Goal: Task Accomplishment & Management: Manage account settings

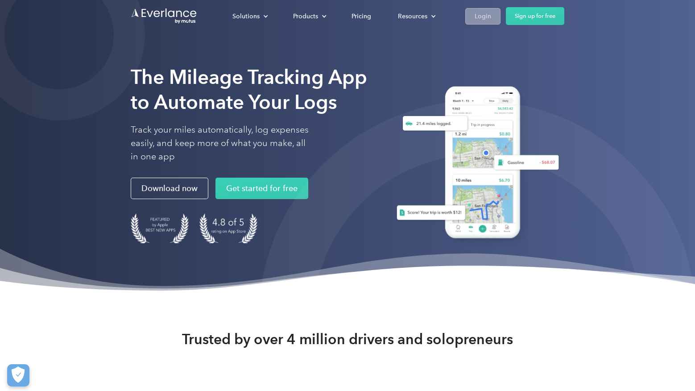
click at [481, 21] on div "Login" at bounding box center [483, 16] width 17 height 11
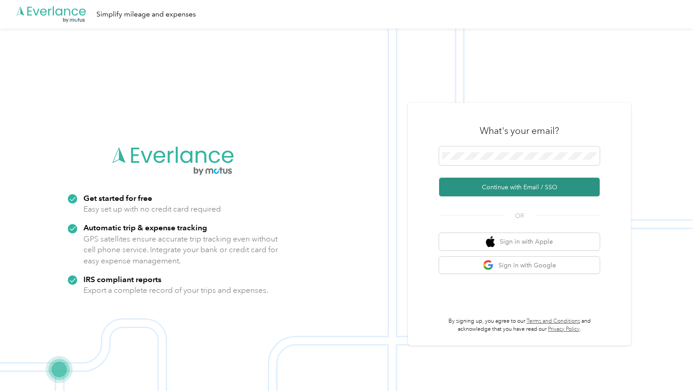
click at [514, 188] on button "Continue with Email / SSO" at bounding box center [519, 187] width 161 height 19
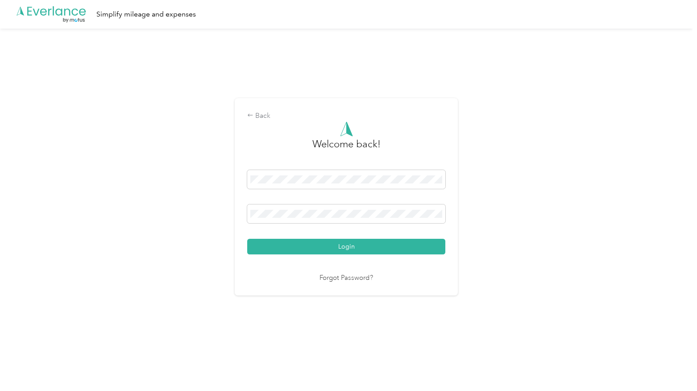
click at [356, 248] on button "Login" at bounding box center [346, 247] width 198 height 16
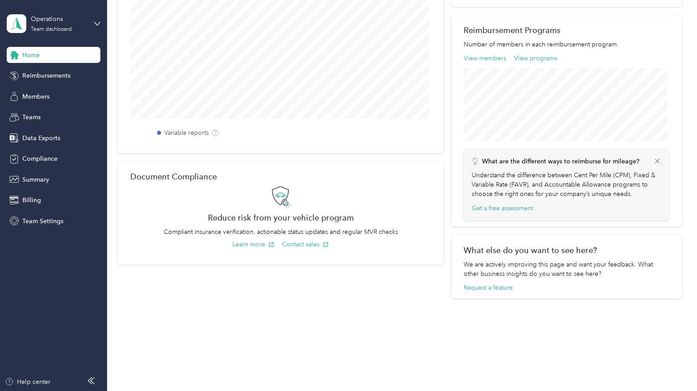
scroll to position [2, 0]
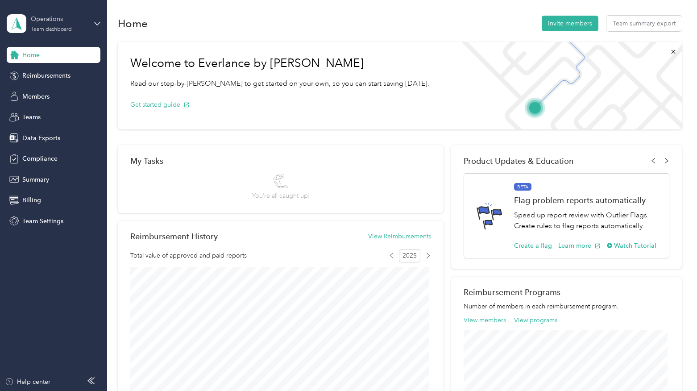
click at [66, 29] on div "Team dashboard" at bounding box center [51, 29] width 41 height 5
click at [66, 94] on div "Personal dashboard" at bounding box center [151, 92] width 276 height 16
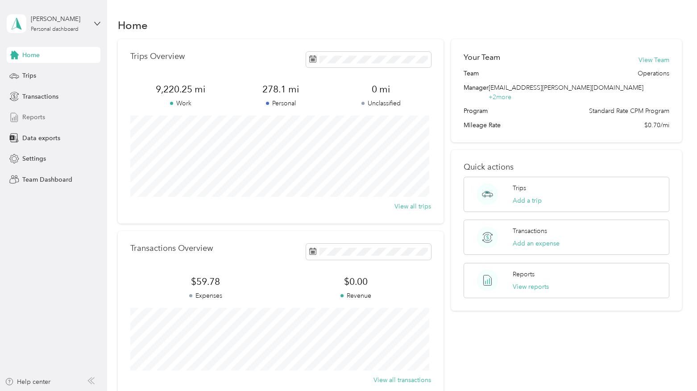
click at [43, 115] on span "Reports" at bounding box center [33, 116] width 23 height 9
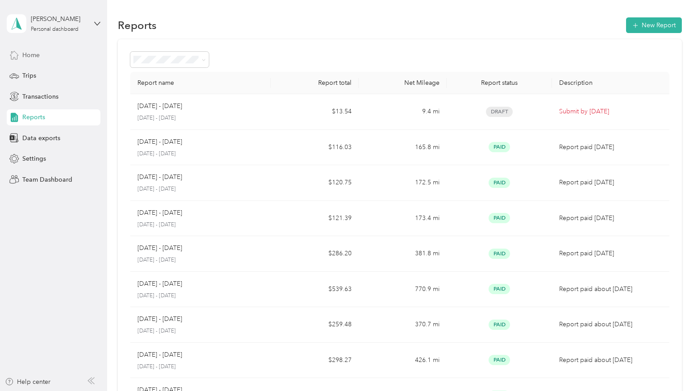
click at [34, 59] on span "Home" at bounding box center [30, 54] width 17 height 9
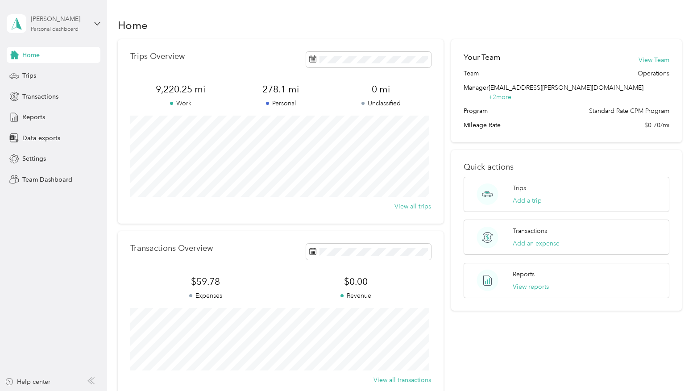
click at [70, 27] on div "Personal dashboard" at bounding box center [55, 29] width 48 height 5
click at [55, 79] on div "Team dashboard Personal dashboard Log out" at bounding box center [151, 94] width 276 height 56
click at [70, 28] on div "Personal dashboard" at bounding box center [55, 29] width 48 height 5
click at [64, 77] on div "Team dashboard Personal dashboard Log out" at bounding box center [151, 92] width 276 height 56
click at [80, 26] on div "[PERSON_NAME] Personal dashboard" at bounding box center [59, 23] width 56 height 18
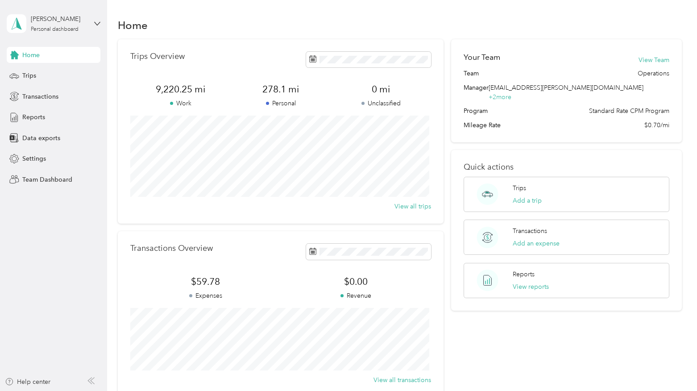
click at [43, 70] on div "Team dashboard" at bounding box center [39, 70] width 48 height 9
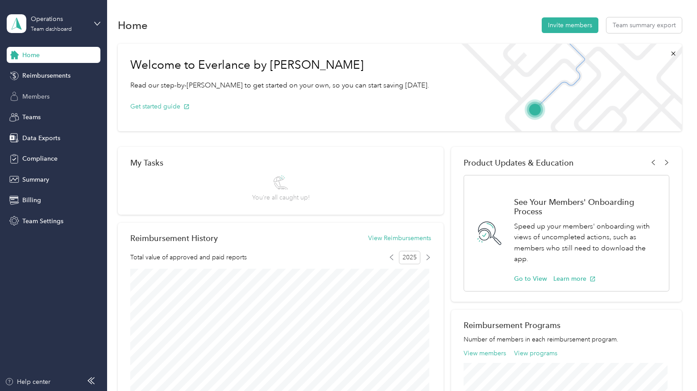
click at [44, 99] on span "Members" at bounding box center [35, 96] width 27 height 9
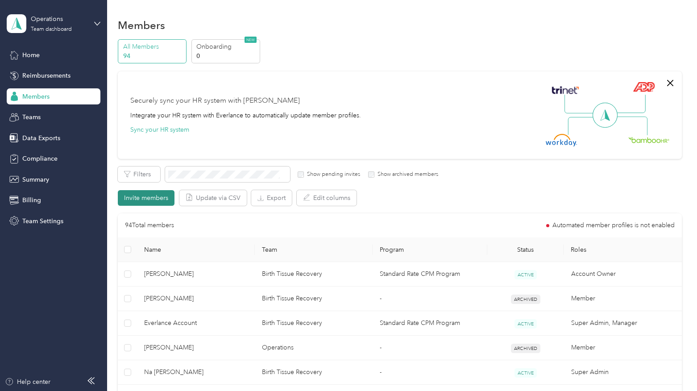
click at [163, 200] on button "Invite members" at bounding box center [146, 198] width 57 height 16
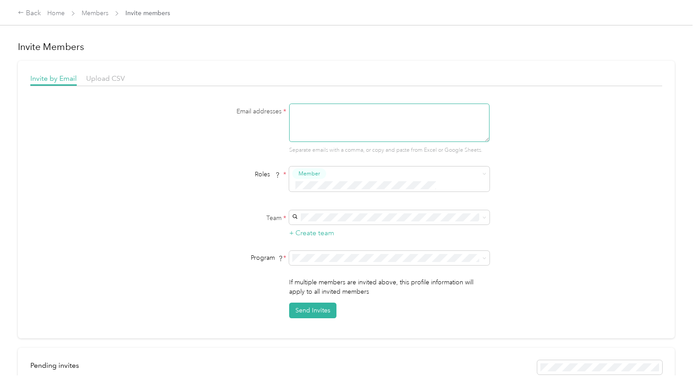
click at [328, 114] on textarea at bounding box center [389, 122] width 200 height 38
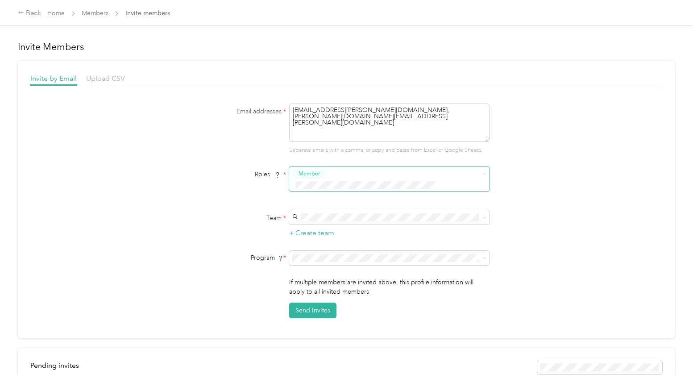
type textarea "[EMAIL_ADDRESS][PERSON_NAME][DOMAIN_NAME], [PERSON_NAME][DOMAIN_NAME][EMAIL_ADD…"
click at [511, 173] on div "Roles * Member" at bounding box center [345, 181] width 343 height 31
click at [348, 304] on div "Operations [PERSON_NAME] +1 more" at bounding box center [388, 307] width 188 height 21
click at [328, 302] on button "Send Invites" at bounding box center [312, 310] width 47 height 16
